Goal: Download file/media

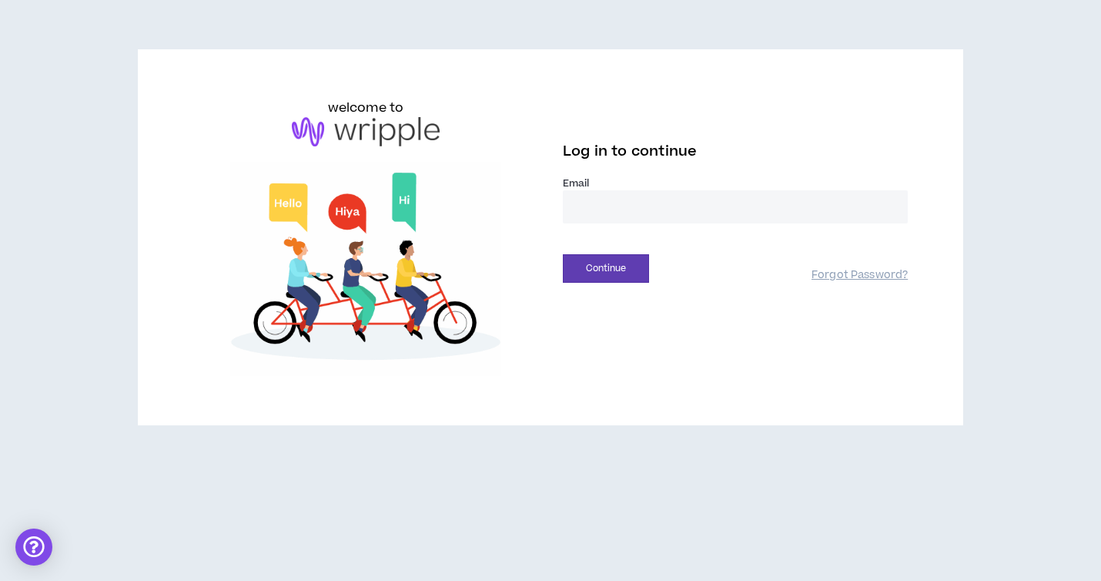
click at [619, 208] on input "email" at bounding box center [735, 206] width 345 height 33
type input "**********"
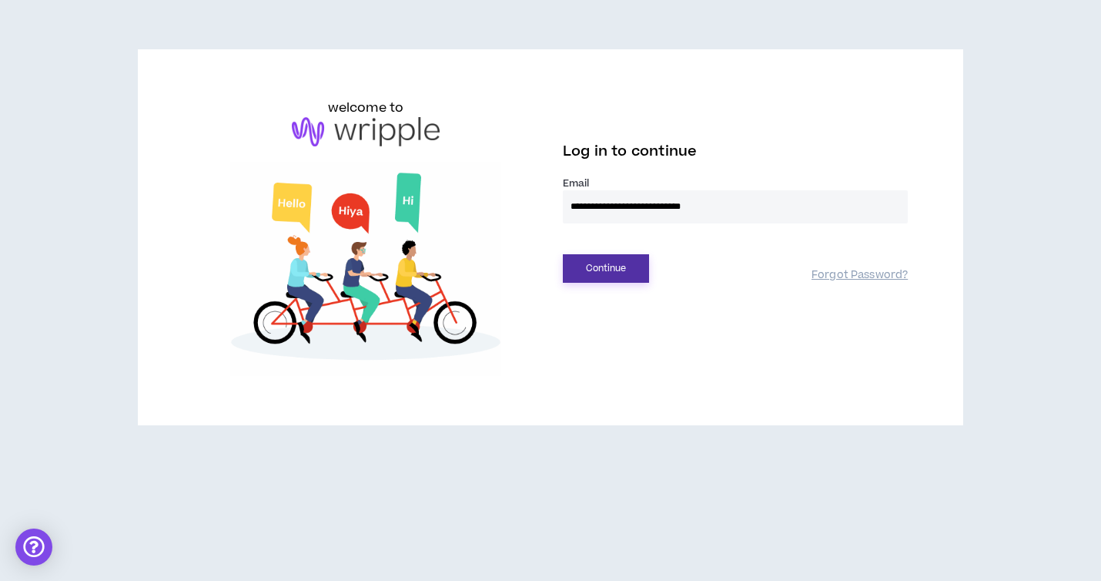
click at [626, 256] on button "Continue" at bounding box center [606, 268] width 86 height 28
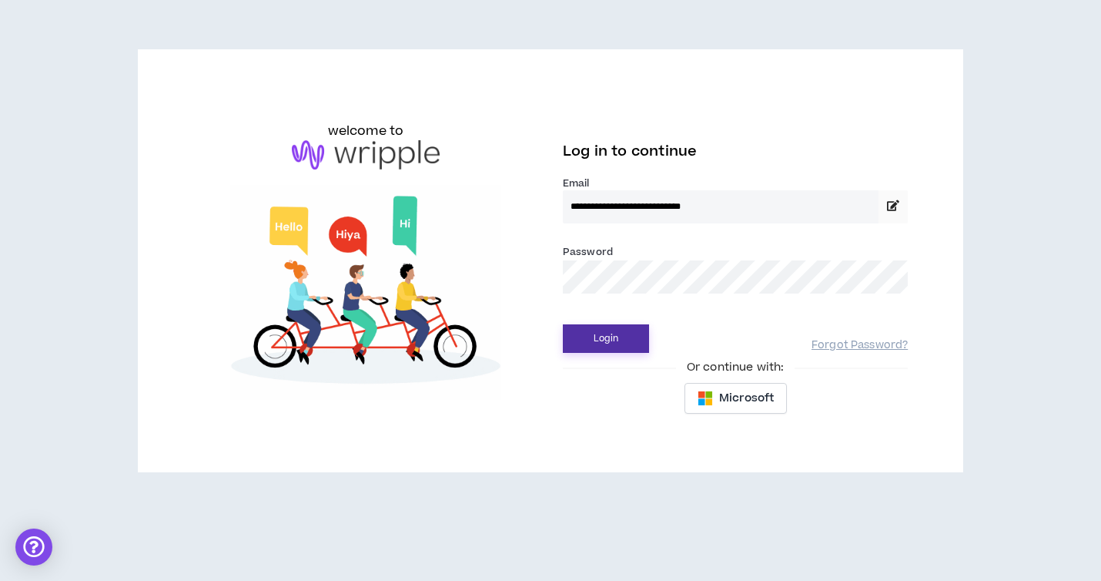
click at [619, 336] on button "Login" at bounding box center [606, 338] width 86 height 28
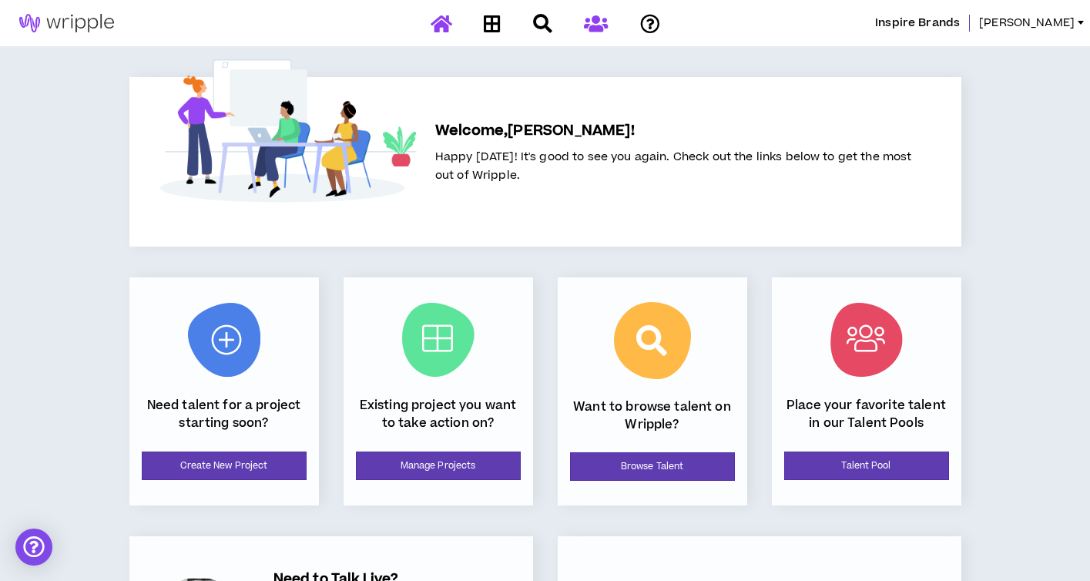
click at [585, 25] on icon at bounding box center [596, 23] width 24 height 19
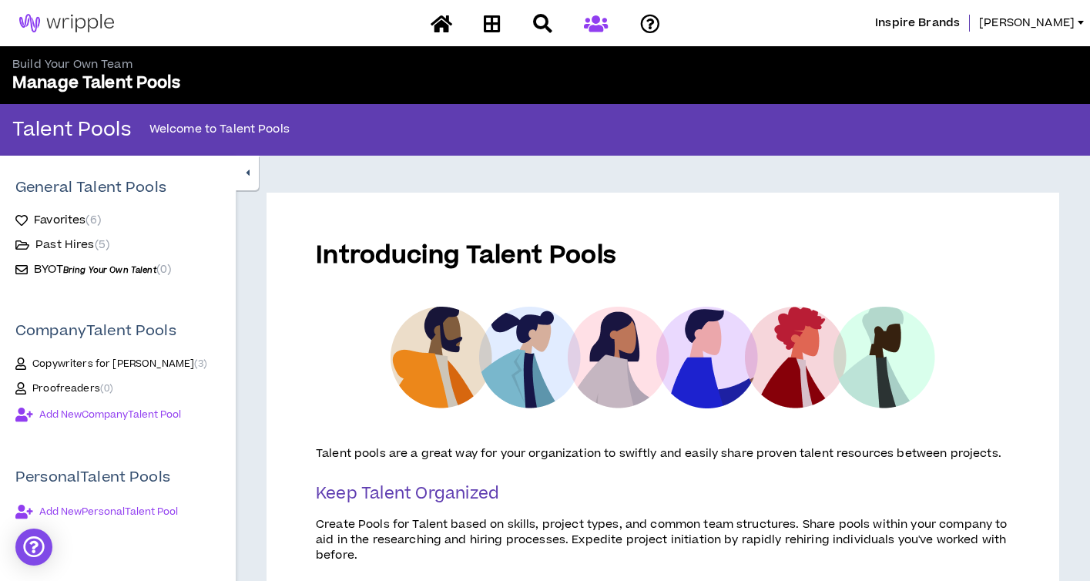
click at [70, 248] on span "Past Hires ( 5 )" at bounding box center [72, 244] width 74 height 15
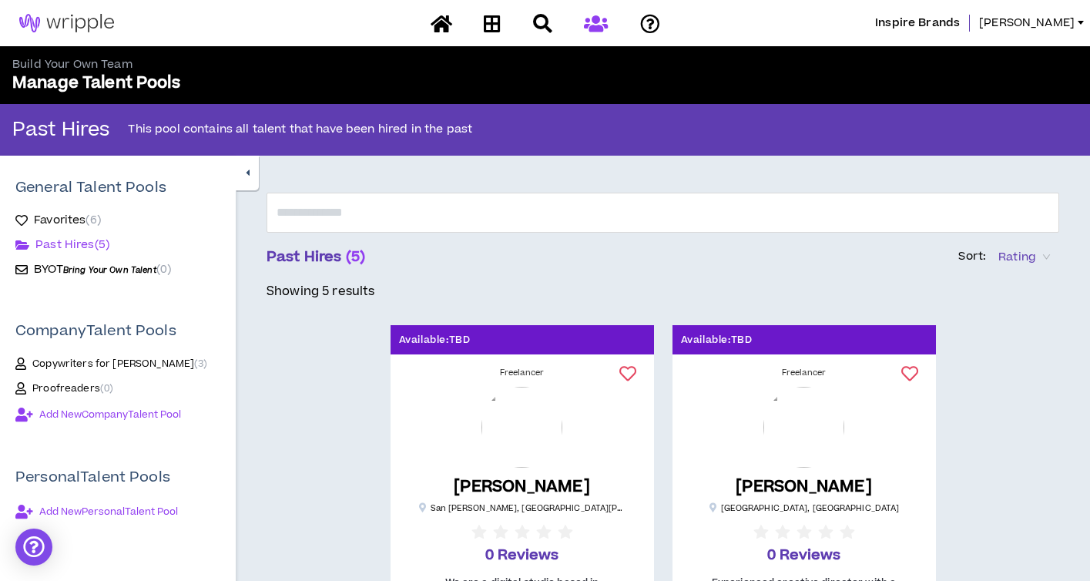
click at [74, 224] on span "Favorites ( 6 )" at bounding box center [67, 220] width 67 height 15
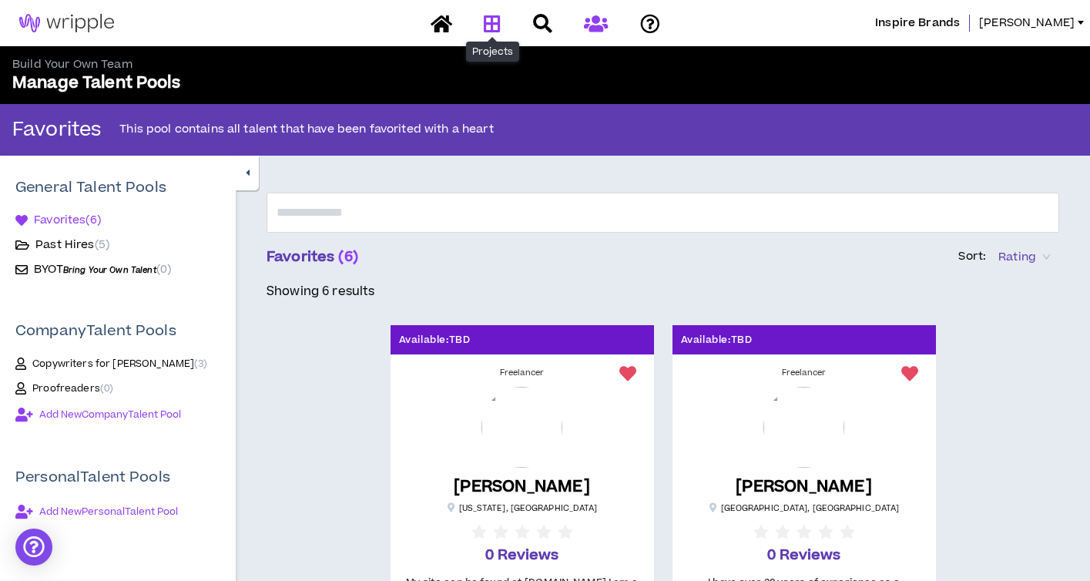
click at [497, 26] on icon at bounding box center [492, 23] width 17 height 19
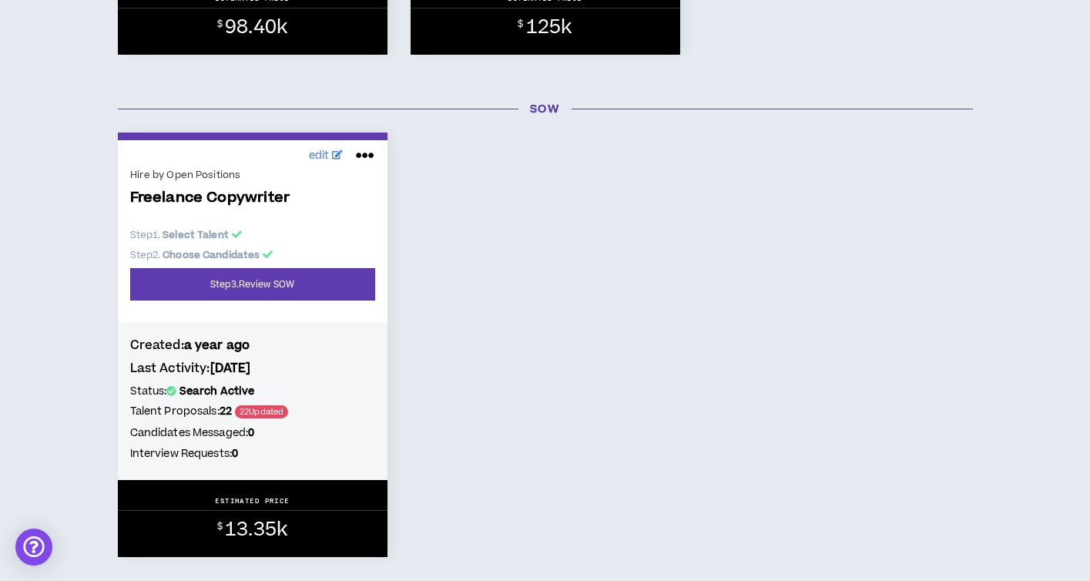
scroll to position [1176, 0]
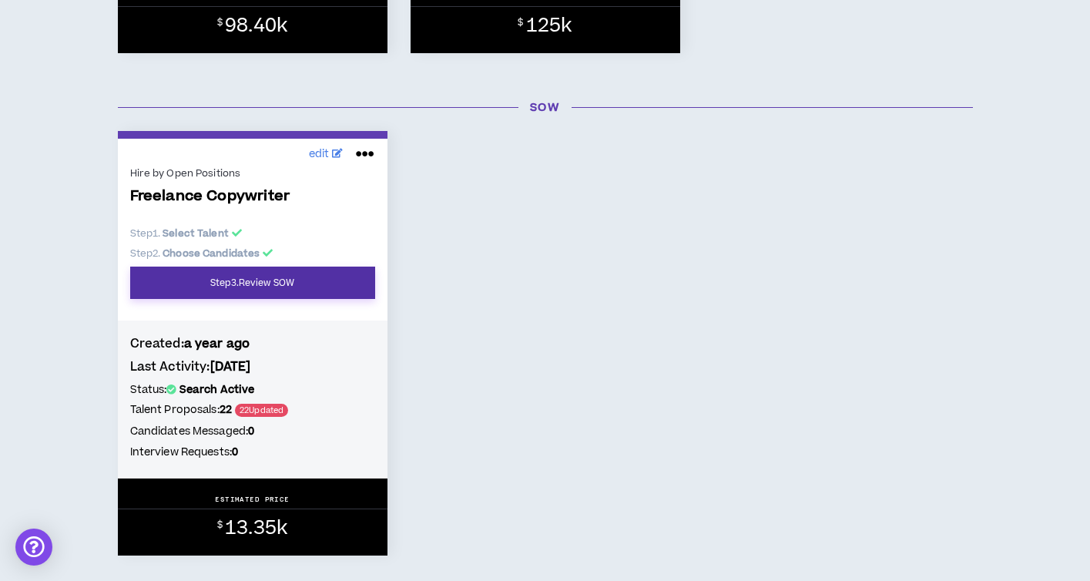
click at [231, 294] on link "Step 3 . Review SOW" at bounding box center [252, 283] width 245 height 32
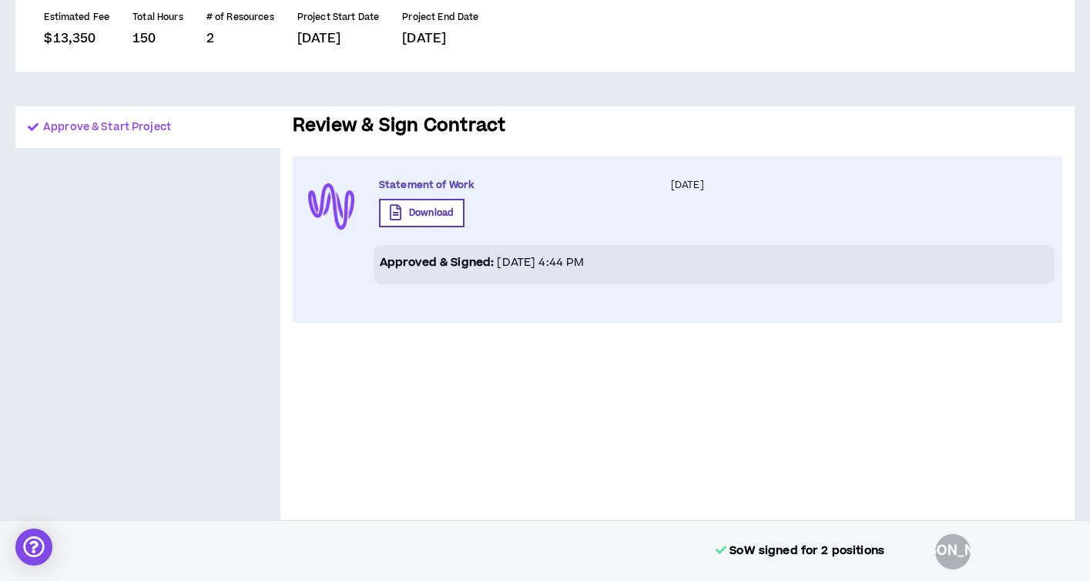
scroll to position [224, 0]
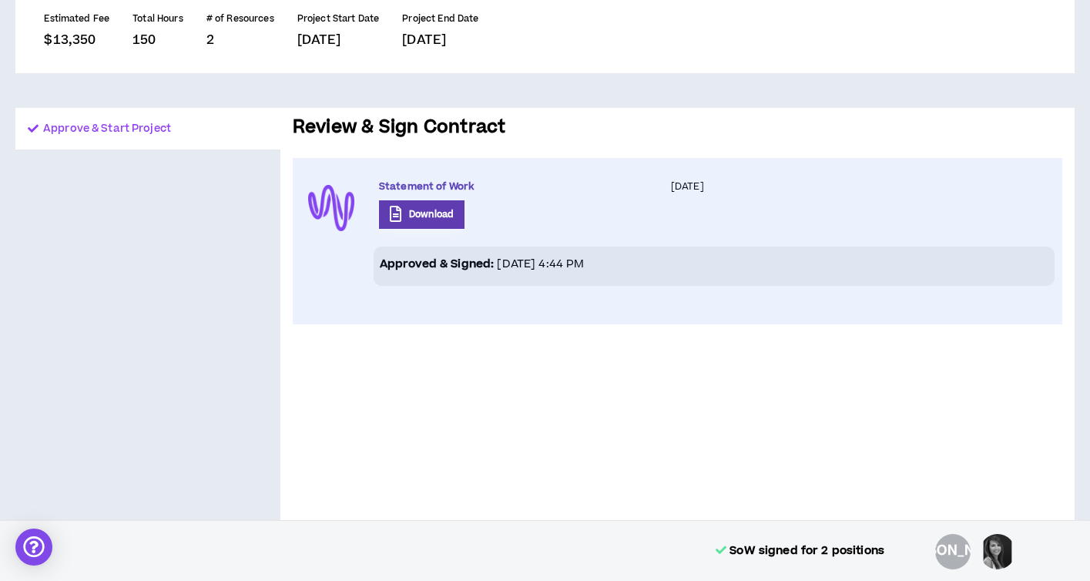
click at [423, 206] on button "Download" at bounding box center [421, 214] width 85 height 28
